Goal: Find specific page/section: Find specific page/section

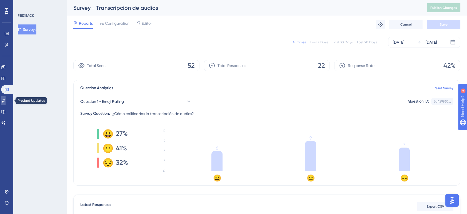
click at [6, 103] on link at bounding box center [3, 100] width 4 height 9
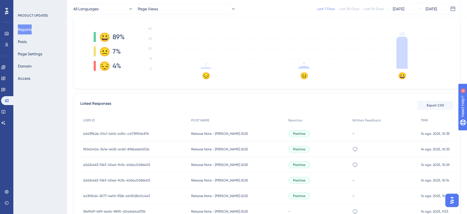
scroll to position [82, 0]
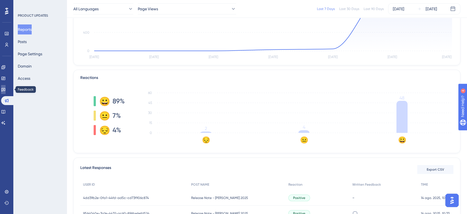
click at [6, 88] on link at bounding box center [3, 89] width 4 height 9
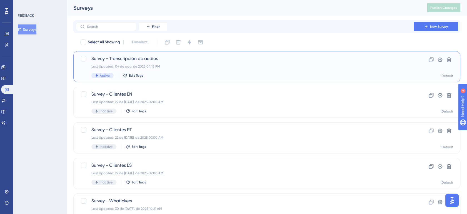
click at [182, 63] on div "Survey - Transcripción de audios Last Updated: 04 de ago. de 2025 04:15 PM Acti…" at bounding box center [244, 66] width 307 height 23
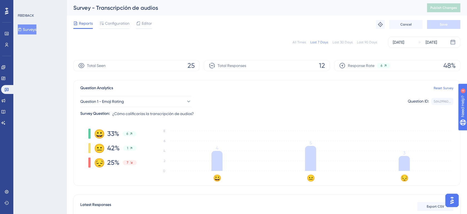
click at [303, 42] on div "All Times" at bounding box center [299, 42] width 13 height 4
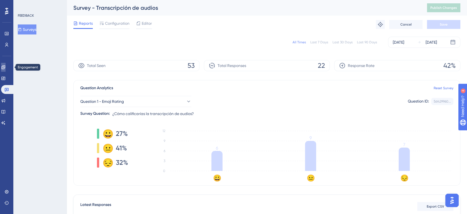
click at [5, 71] on link at bounding box center [3, 67] width 4 height 9
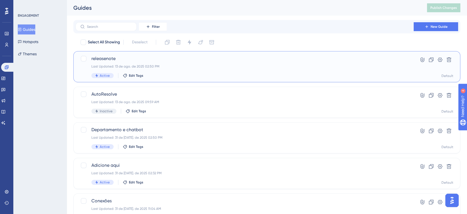
click at [245, 64] on div "Last Updated: 13 de ago. de 2025 02:50 PM" at bounding box center [244, 66] width 307 height 4
